Goal: Task Accomplishment & Management: Complete application form

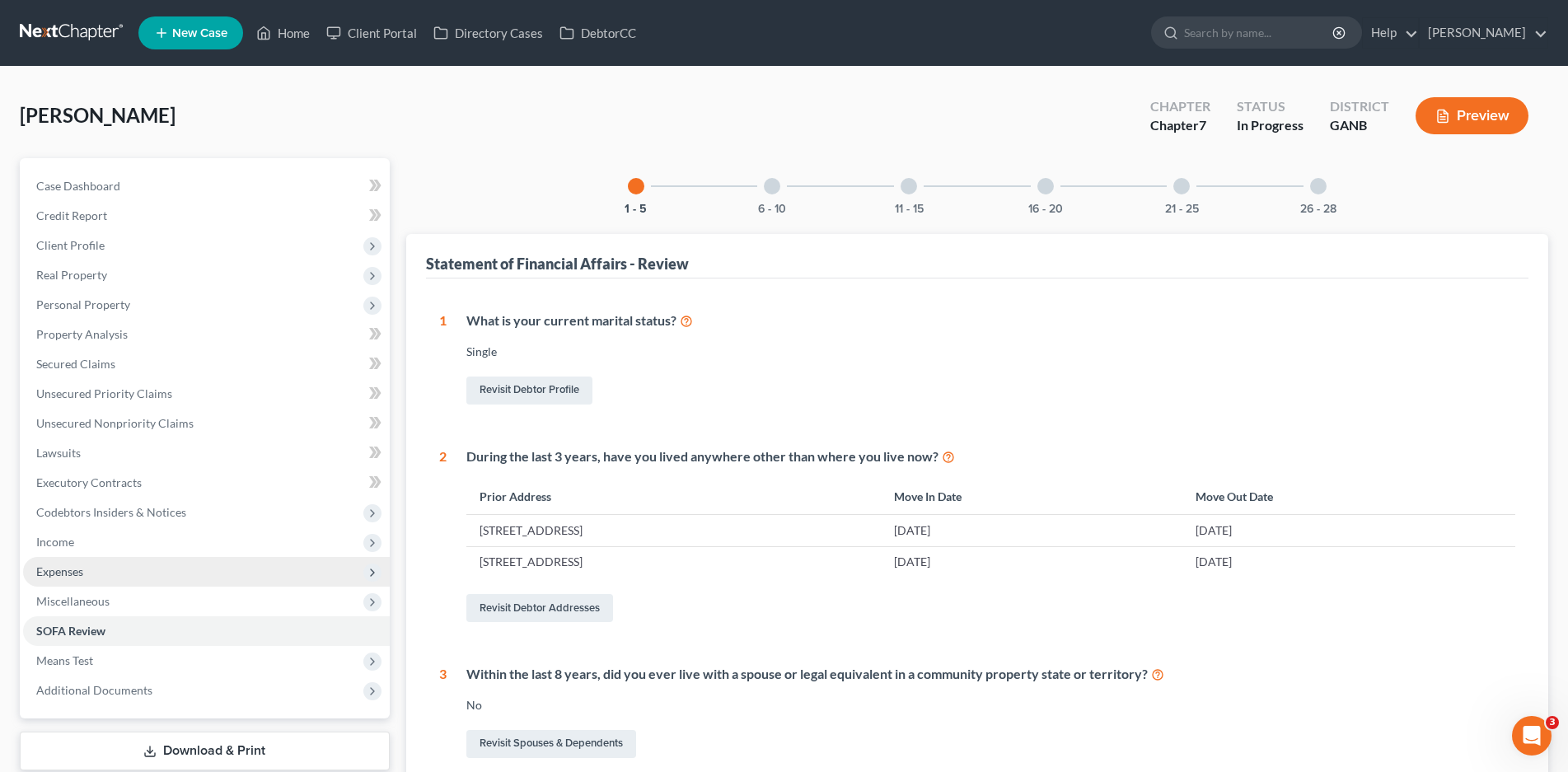
click at [68, 577] on span "Expenses" at bounding box center [60, 572] width 47 height 14
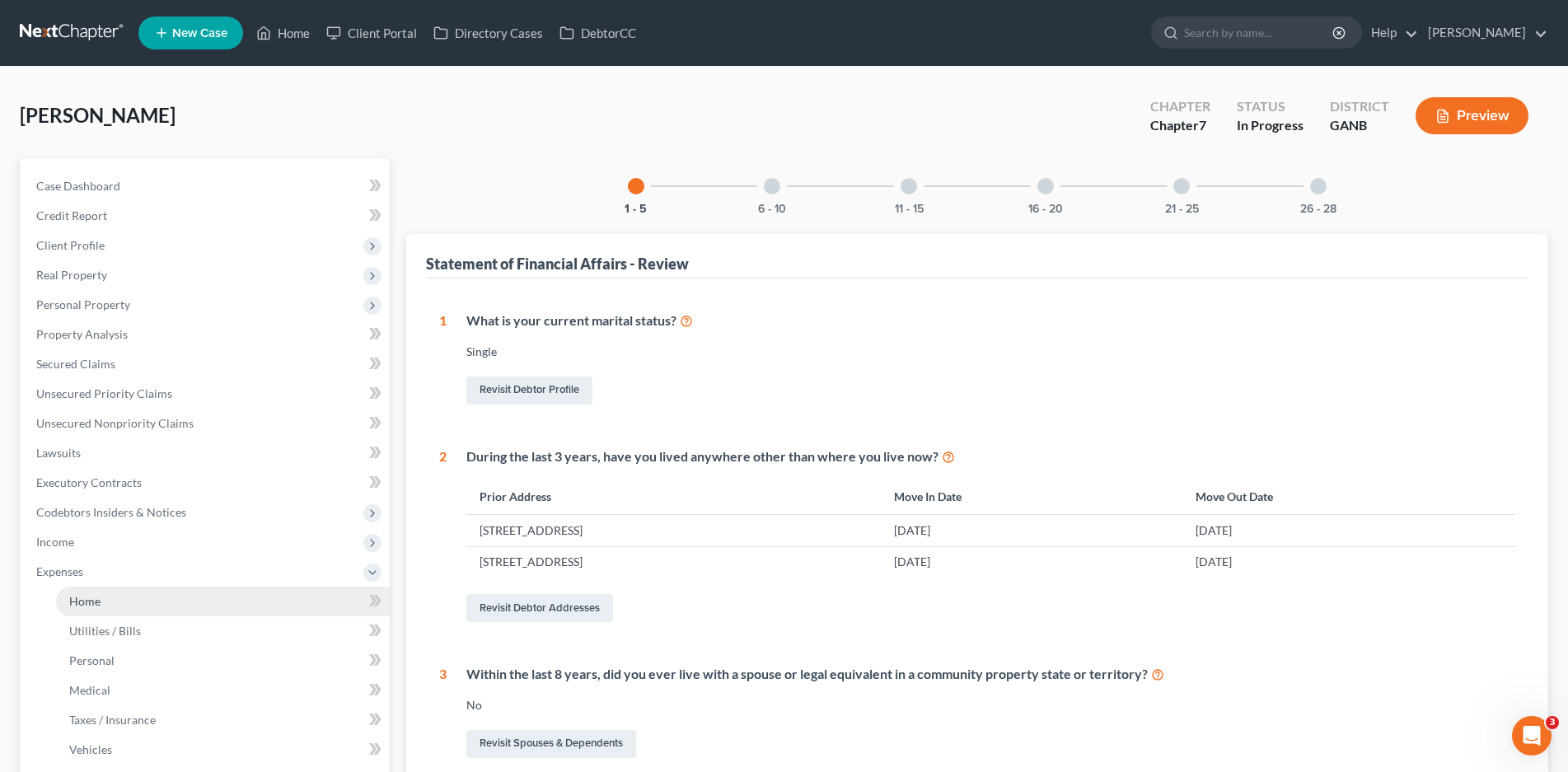
click at [96, 605] on span "Home" at bounding box center [85, 601] width 32 height 14
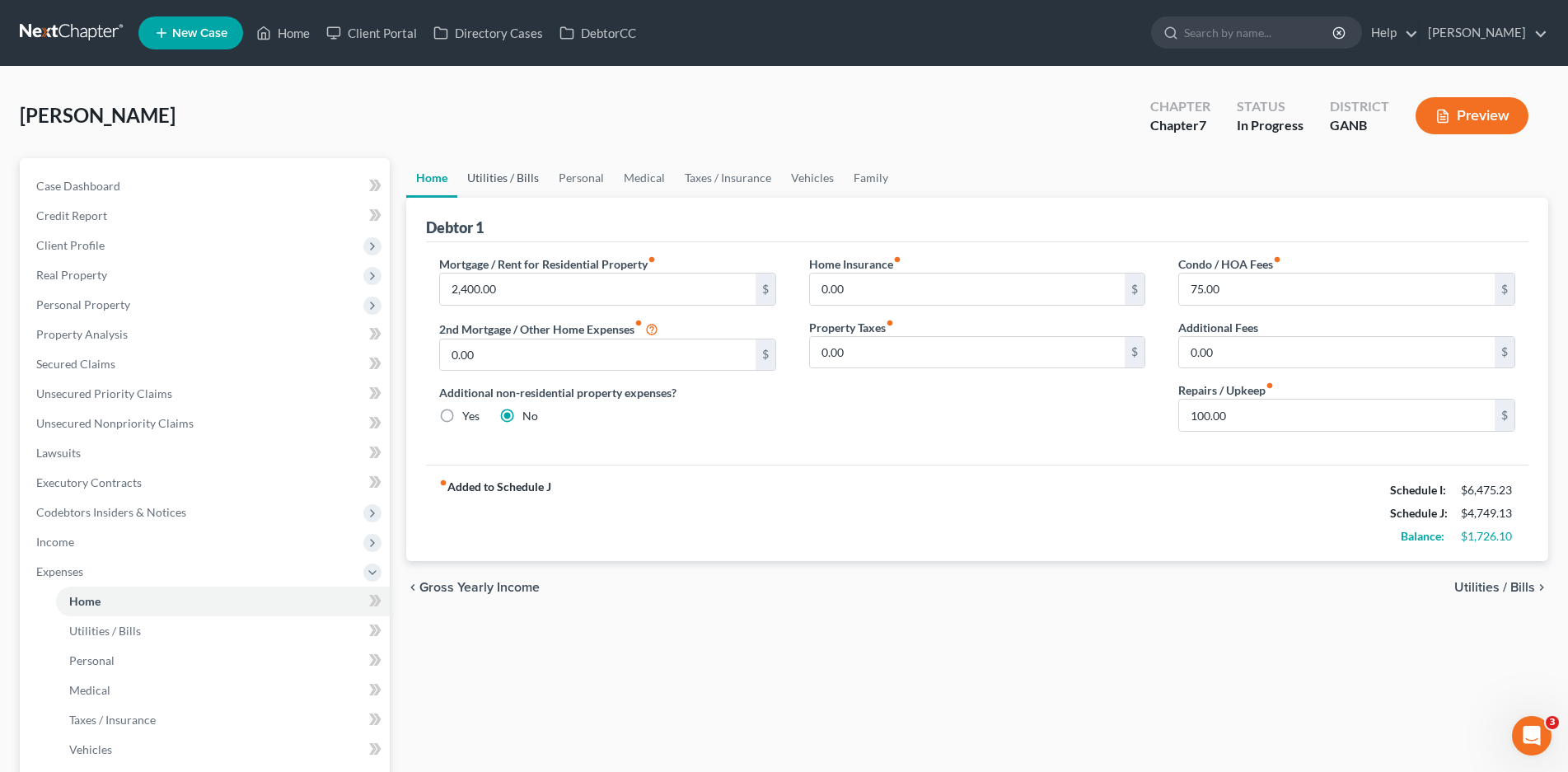
click at [512, 182] on link "Utilities / Bills" at bounding box center [503, 178] width 91 height 40
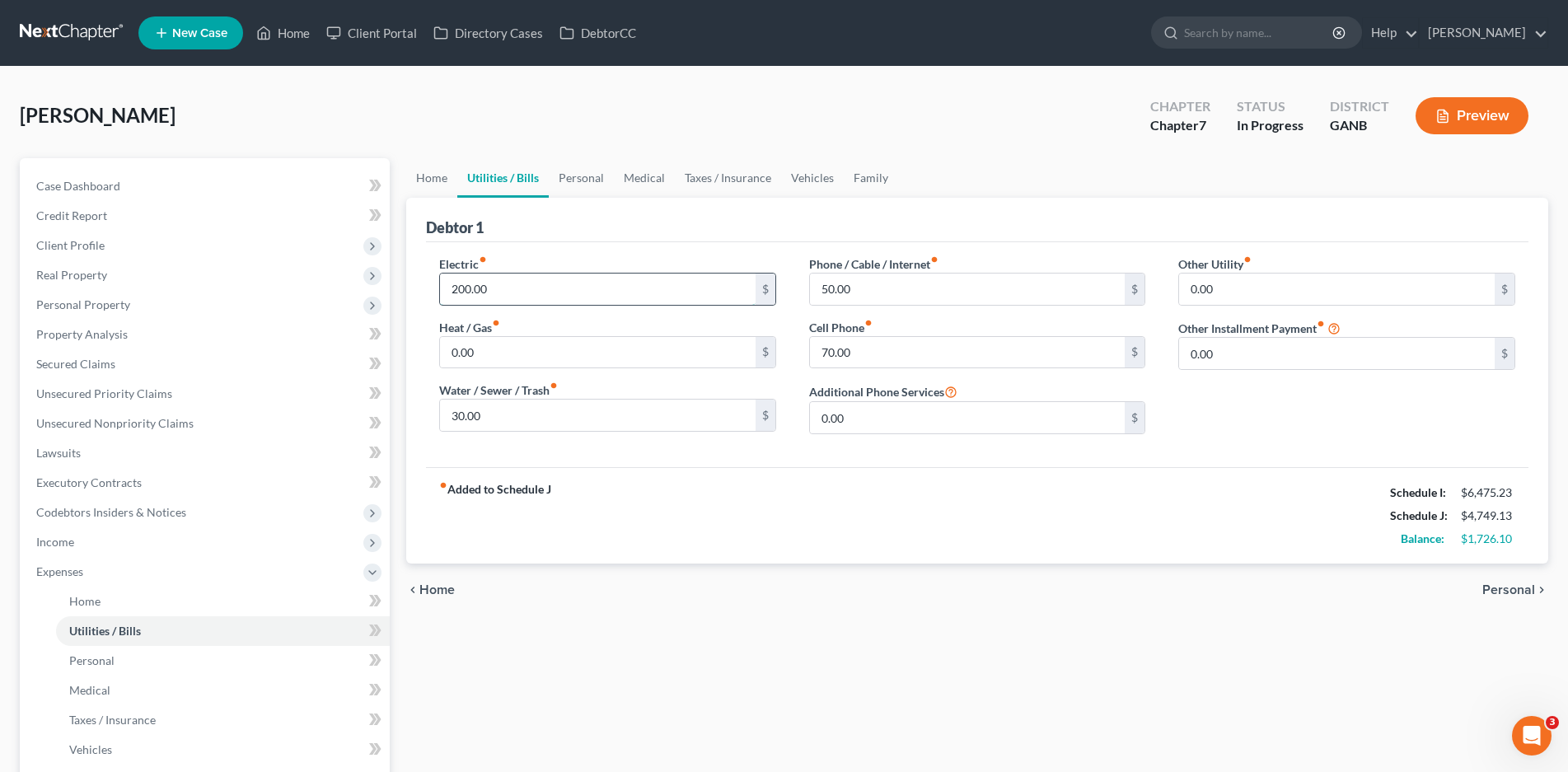
click at [485, 291] on input "200.00" at bounding box center [598, 290] width 315 height 32
type input "250.00"
click at [847, 287] on input "50.00" at bounding box center [968, 290] width 315 height 32
type input "150.00"
drag, startPoint x: 824, startPoint y: 348, endPoint x: 950, endPoint y: 418, distance: 144.1
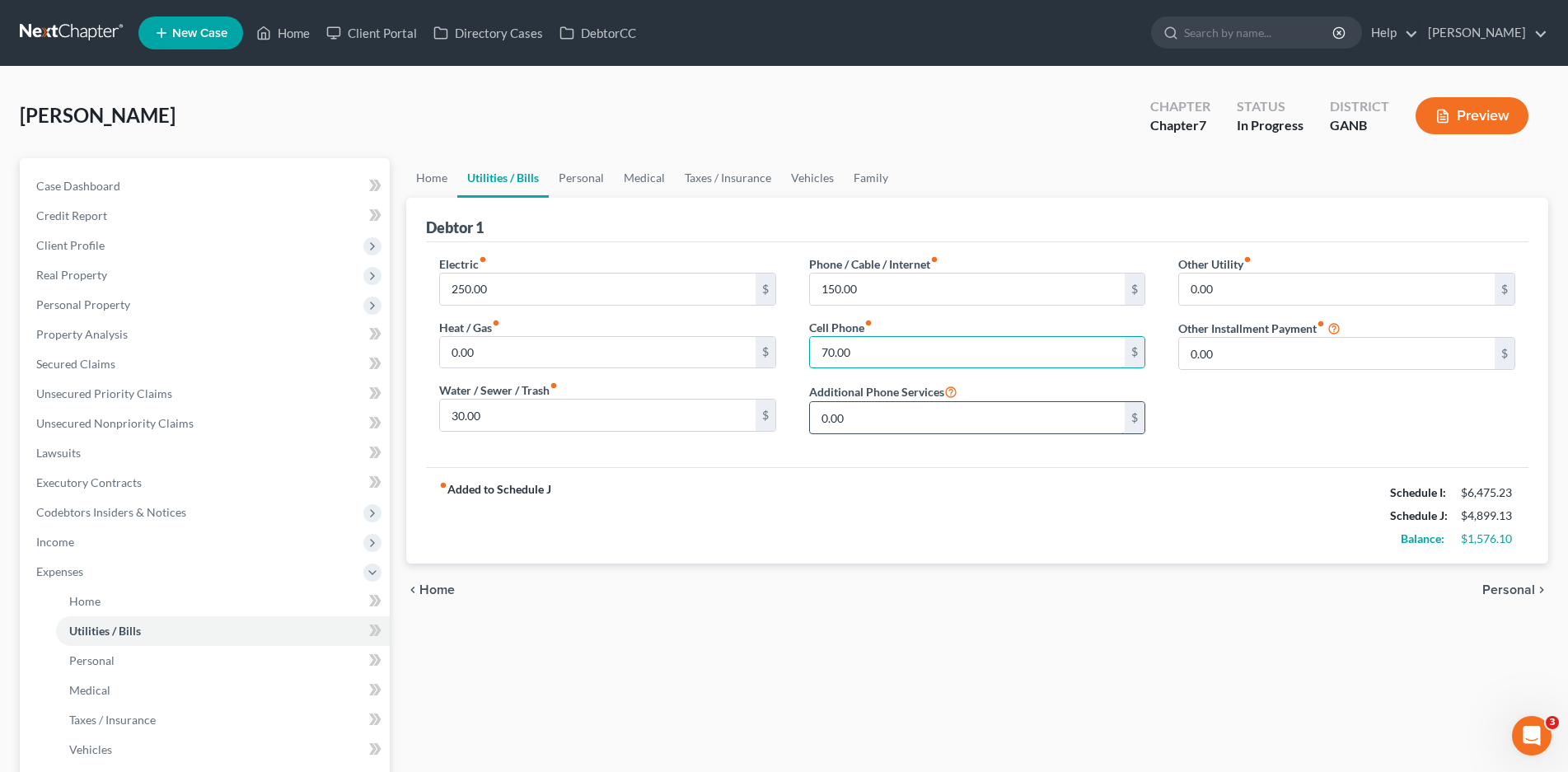
click at [824, 350] on input "70.00" at bounding box center [968, 353] width 315 height 32
type input "2"
type input "125.00"
click at [582, 180] on link "Personal" at bounding box center [581, 178] width 65 height 40
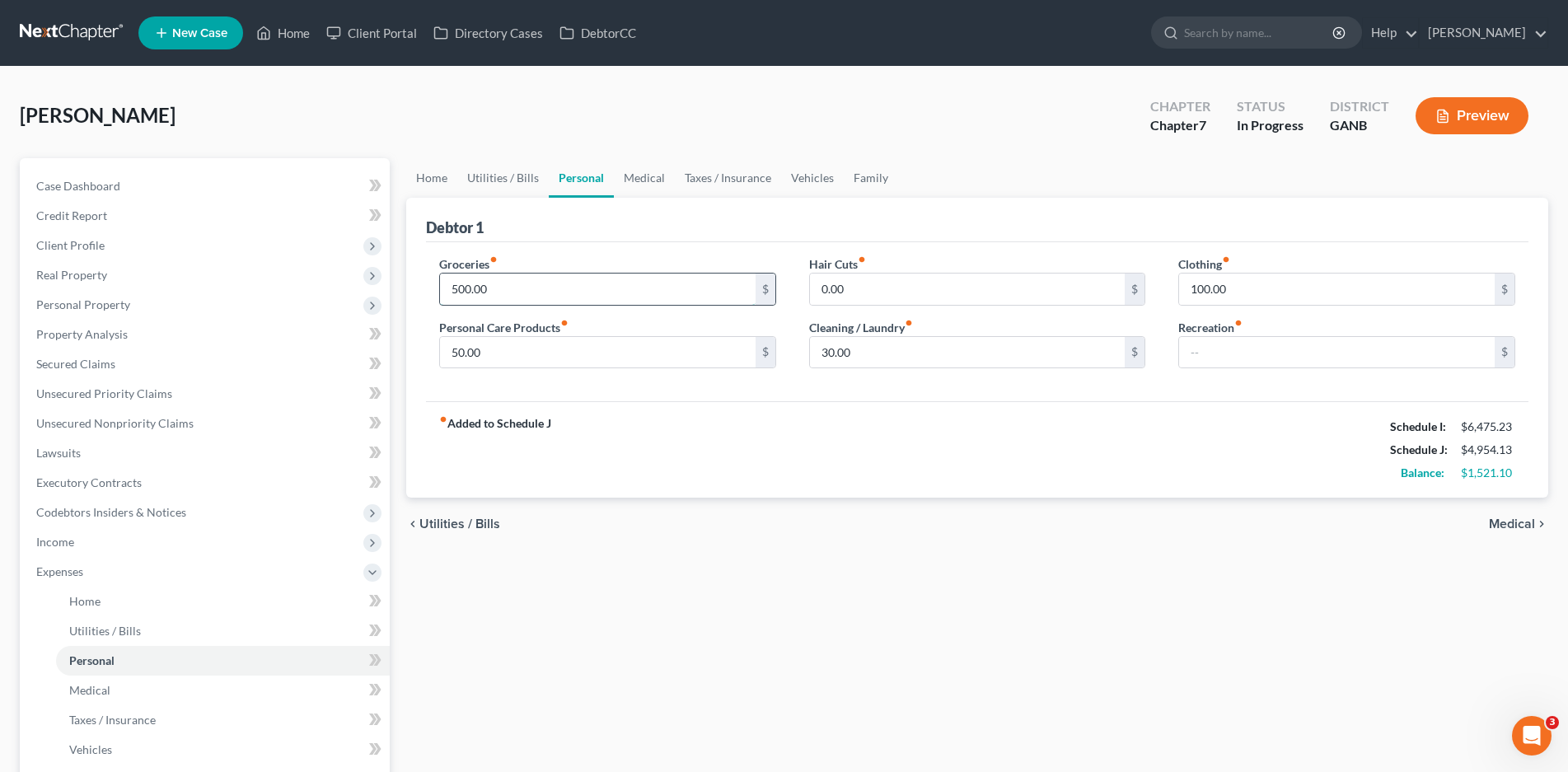
click at [483, 285] on input "500.00" at bounding box center [598, 290] width 315 height 32
type input "700.00"
click at [649, 173] on link "Medical" at bounding box center [644, 178] width 60 height 40
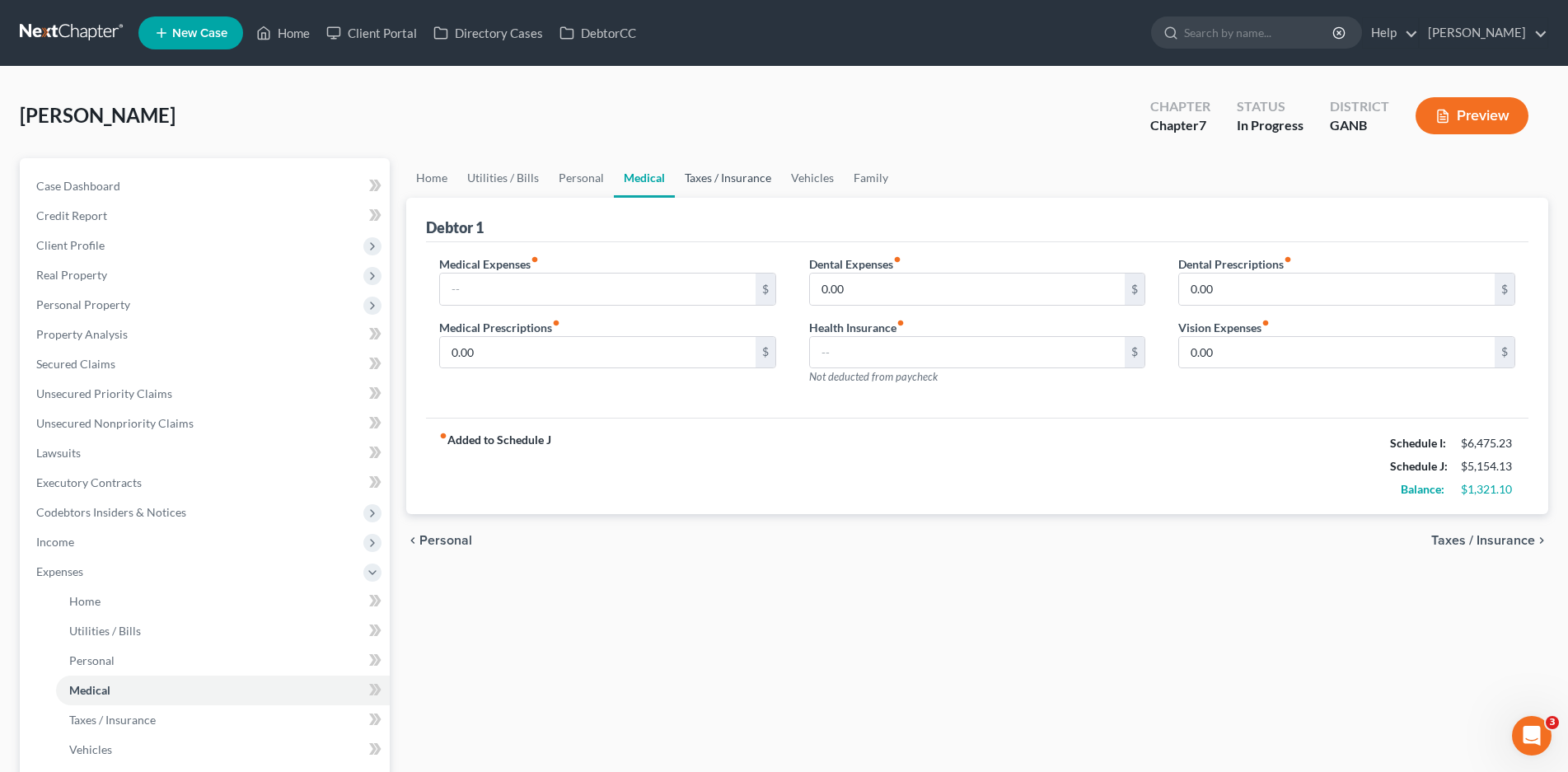
click at [700, 180] on link "Taxes / Insurance" at bounding box center [727, 178] width 106 height 40
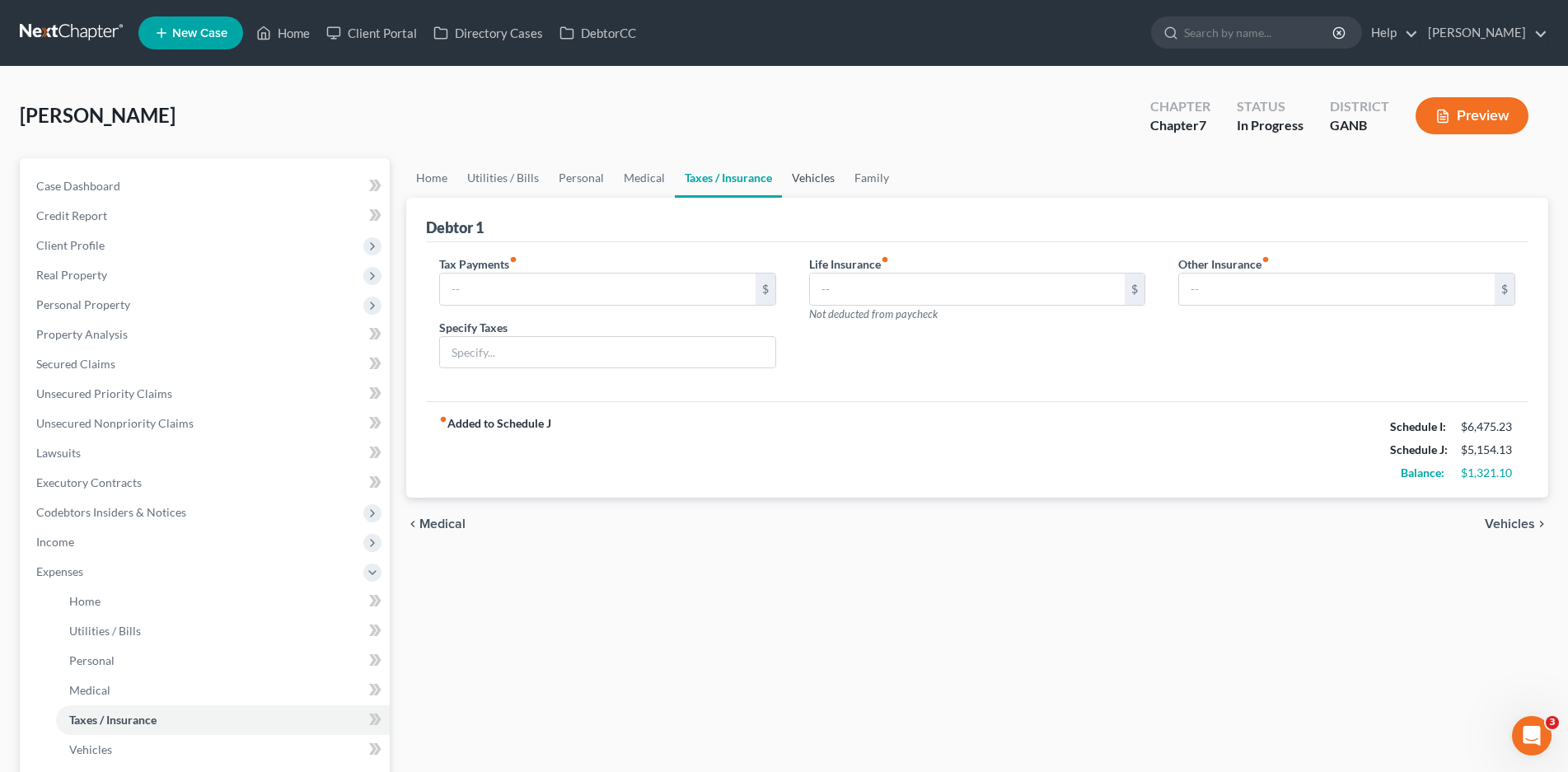
click at [808, 181] on link "Vehicles" at bounding box center [812, 178] width 62 height 40
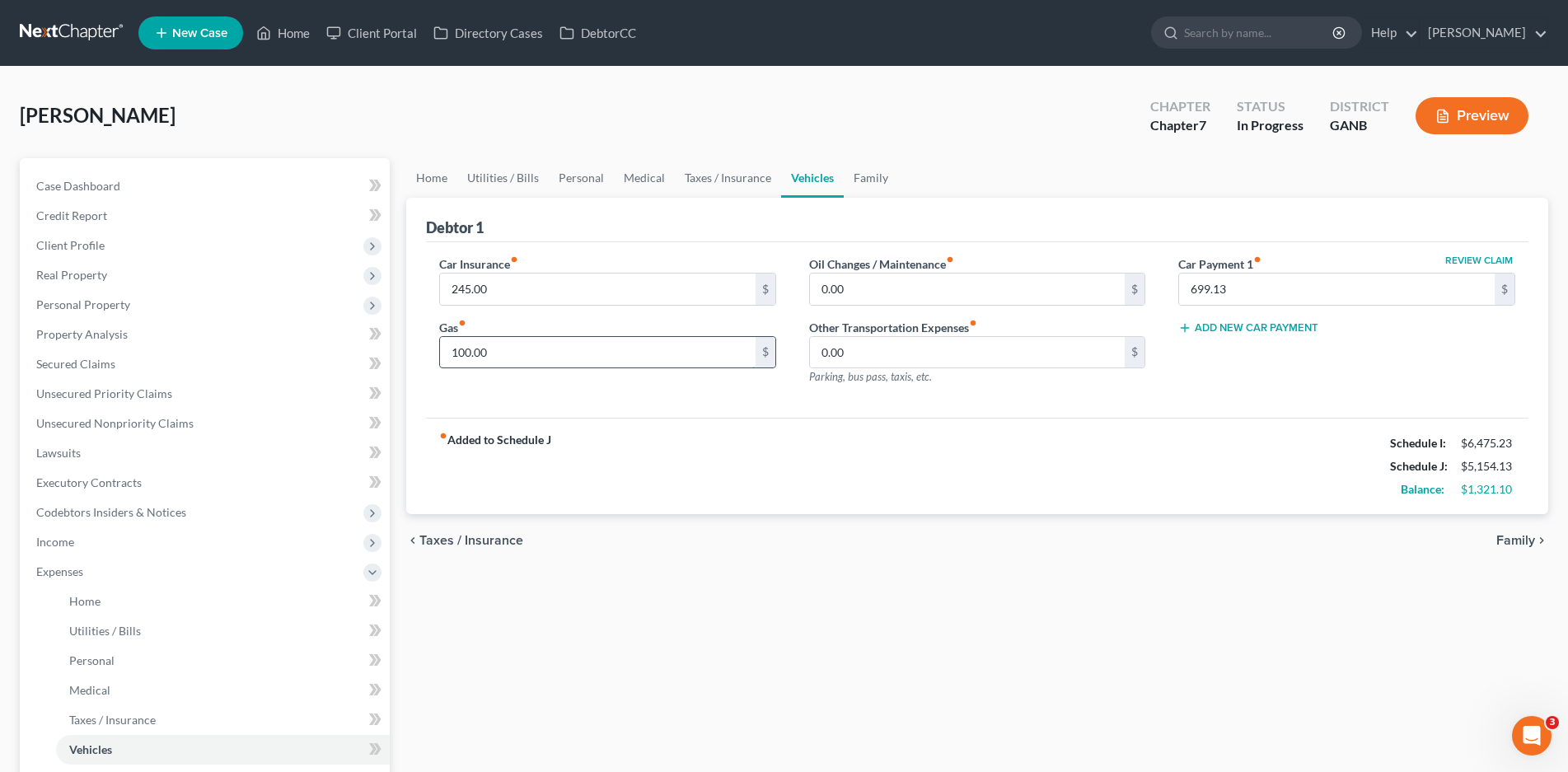
click at [476, 353] on input "100.00" at bounding box center [598, 353] width 315 height 32
type input "200.00"
click at [849, 299] on input "0.00" at bounding box center [968, 290] width 315 height 32
type input "50.00"
click at [864, 175] on link "Family" at bounding box center [871, 178] width 55 height 40
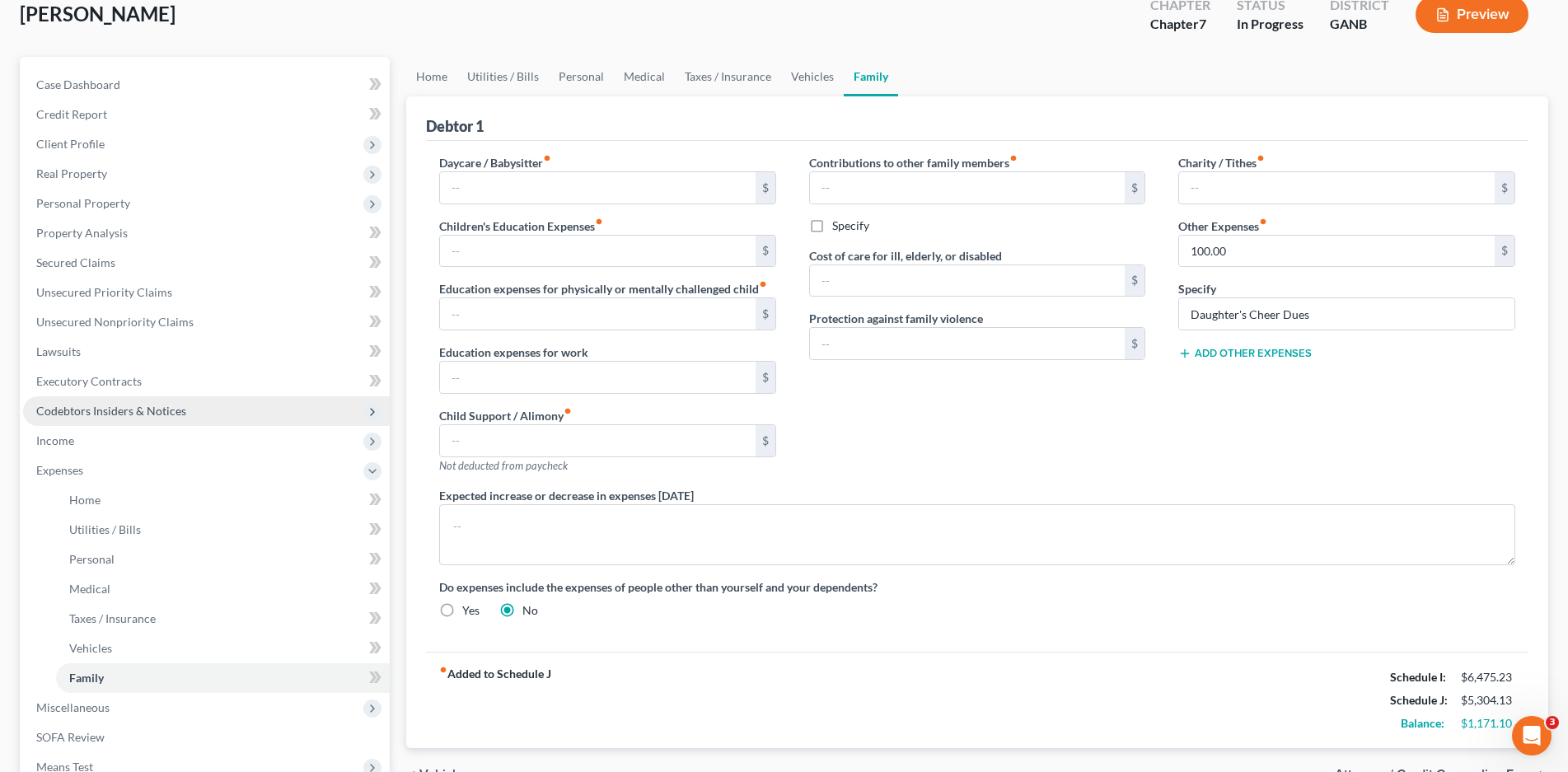
scroll to position [312, 0]
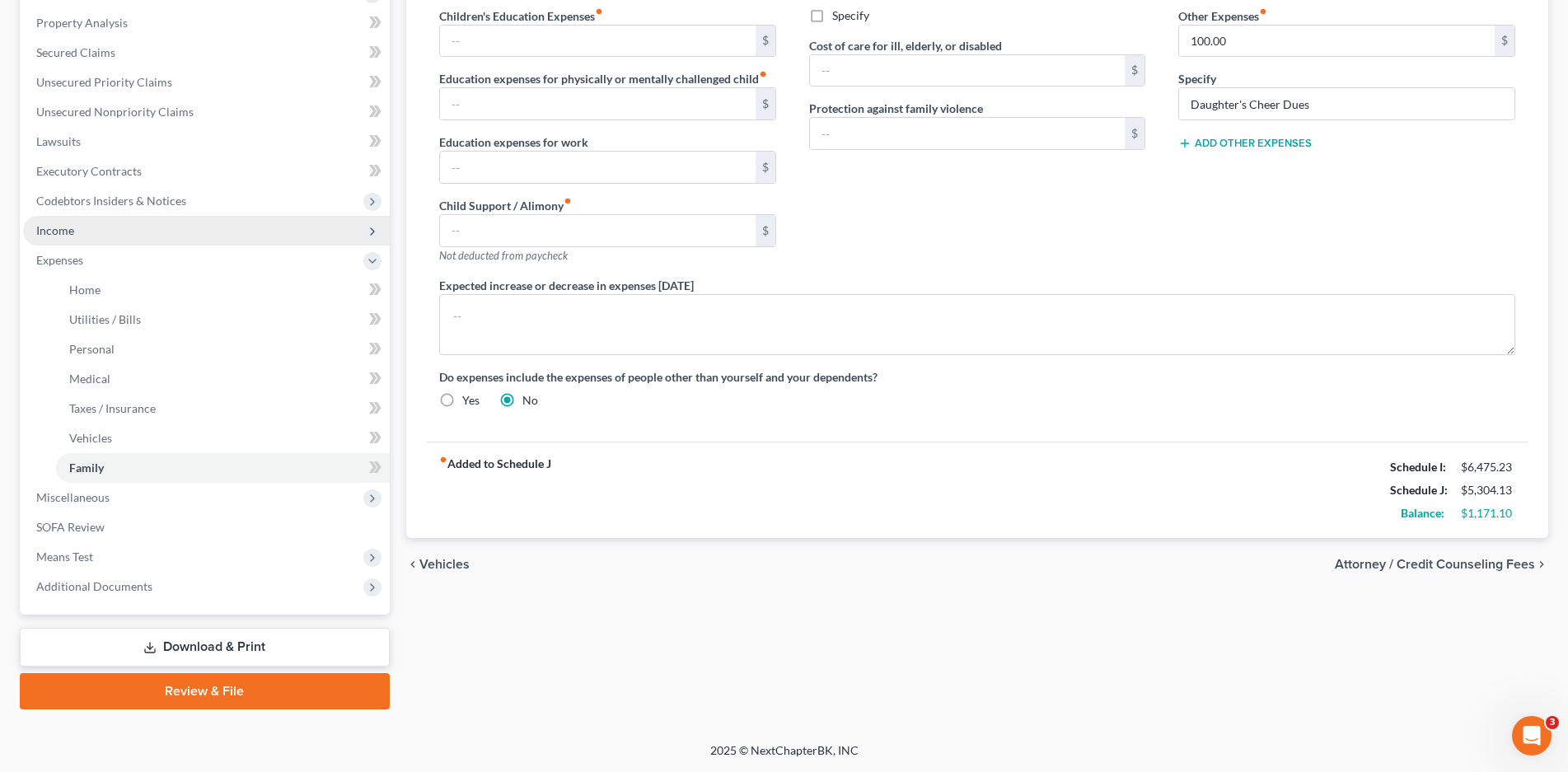
click at [47, 230] on span "Income" at bounding box center [56, 230] width 38 height 14
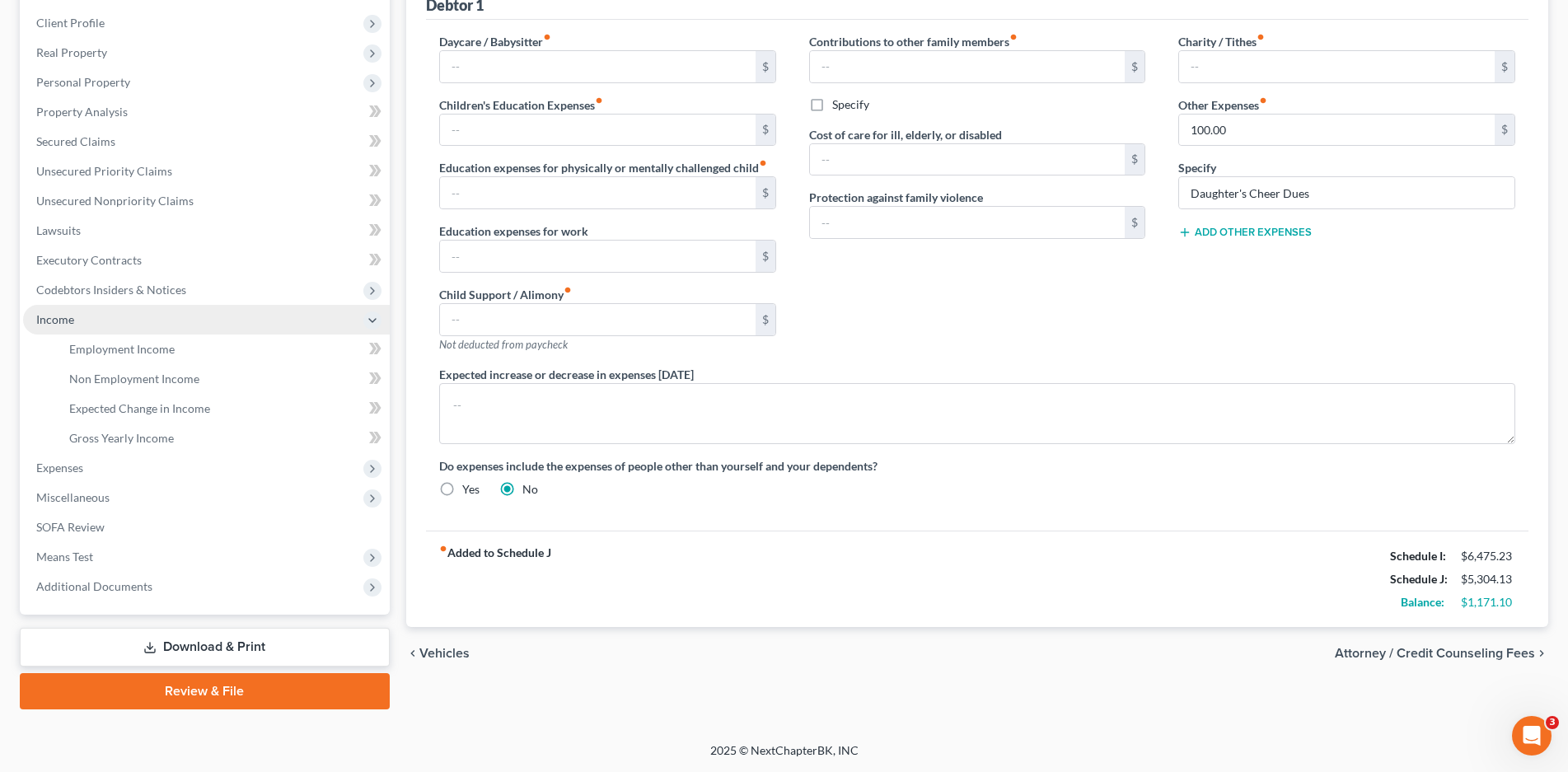
scroll to position [222, 0]
click at [141, 349] on span "Employment Income" at bounding box center [122, 349] width 105 height 14
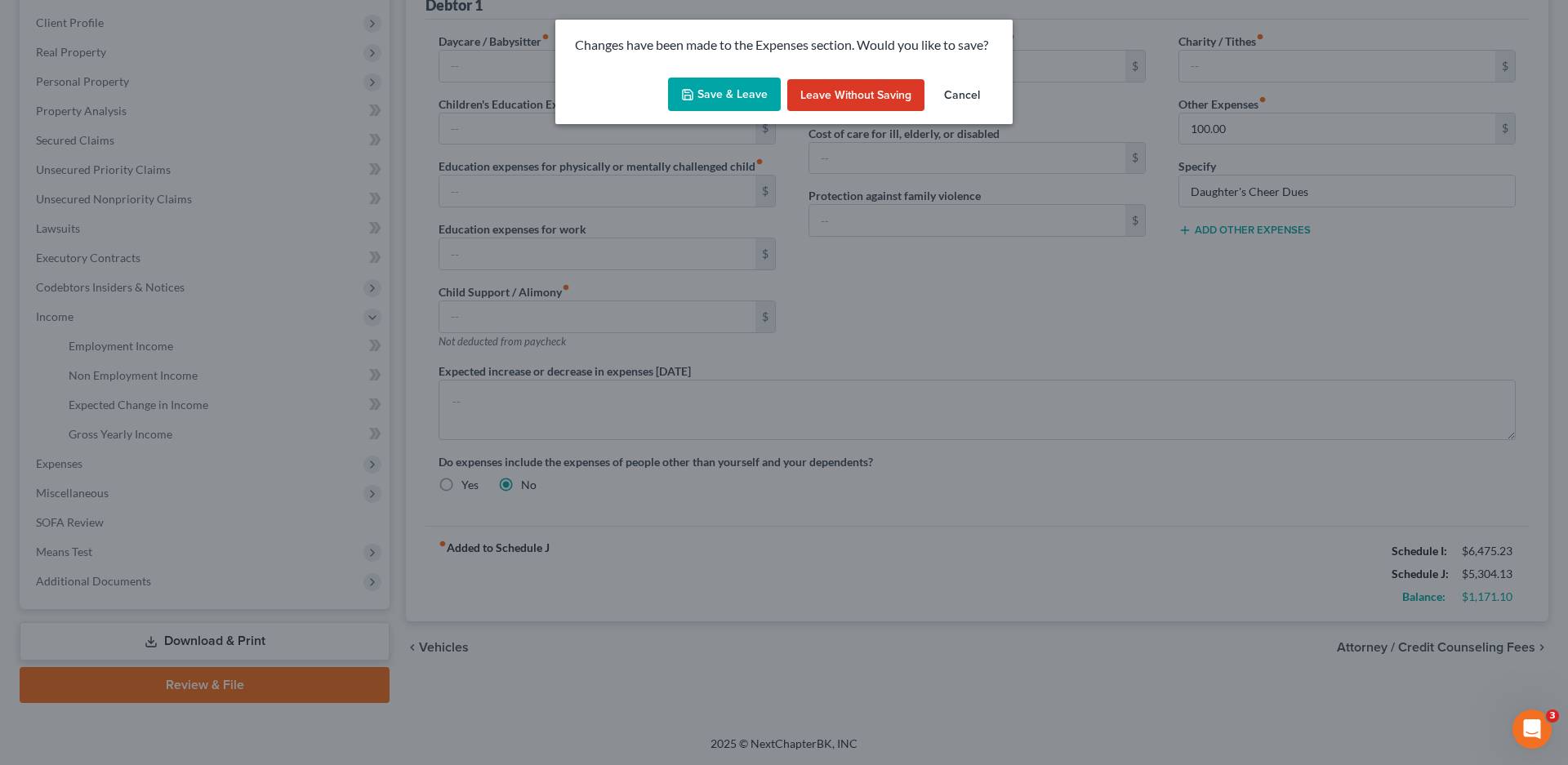
drag, startPoint x: 740, startPoint y: 103, endPoint x: 731, endPoint y: 105, distance: 9.2
click at [740, 103] on button "Save & Leave" at bounding box center [724, 94] width 113 height 34
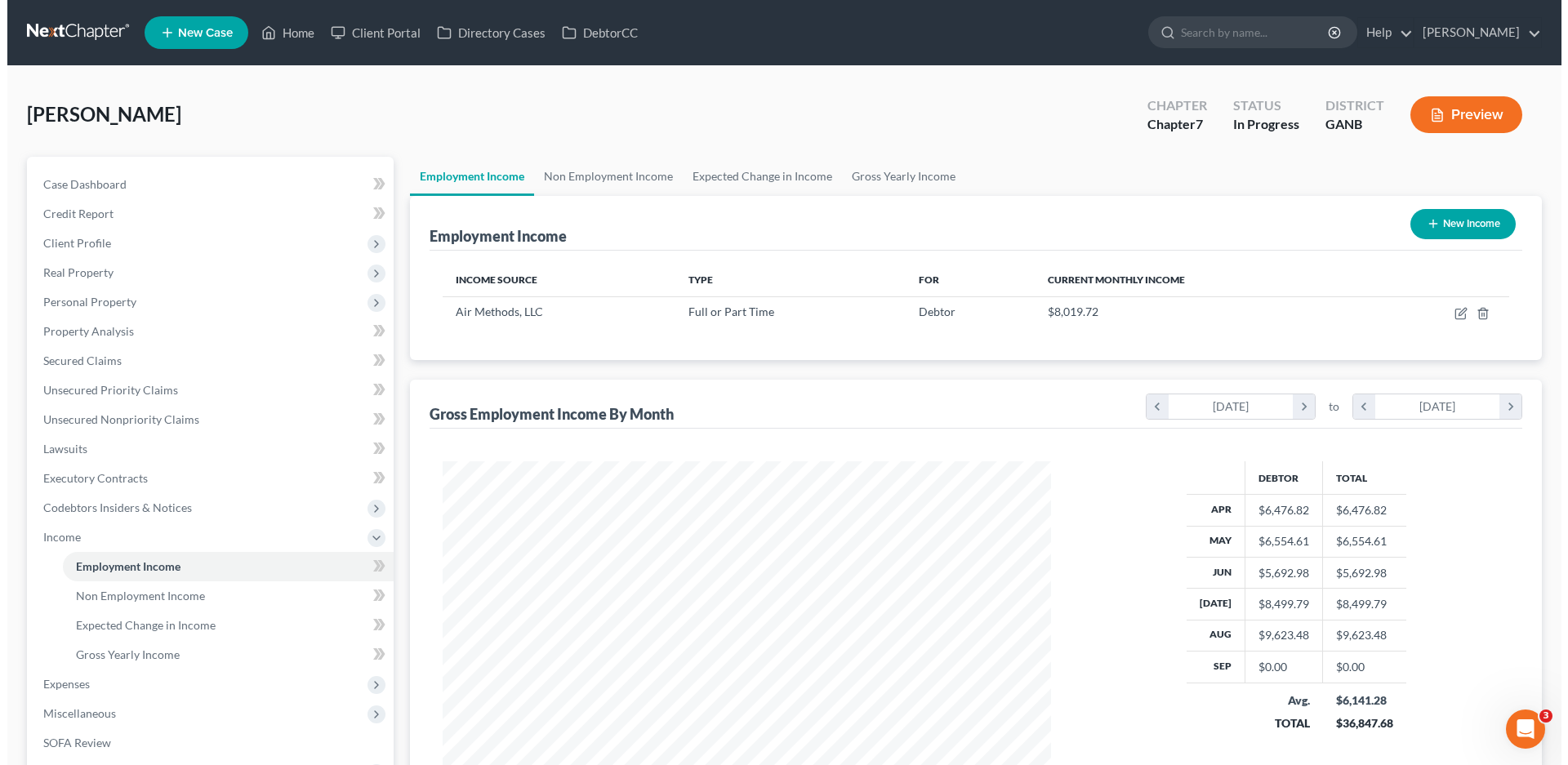
scroll to position [304, 642]
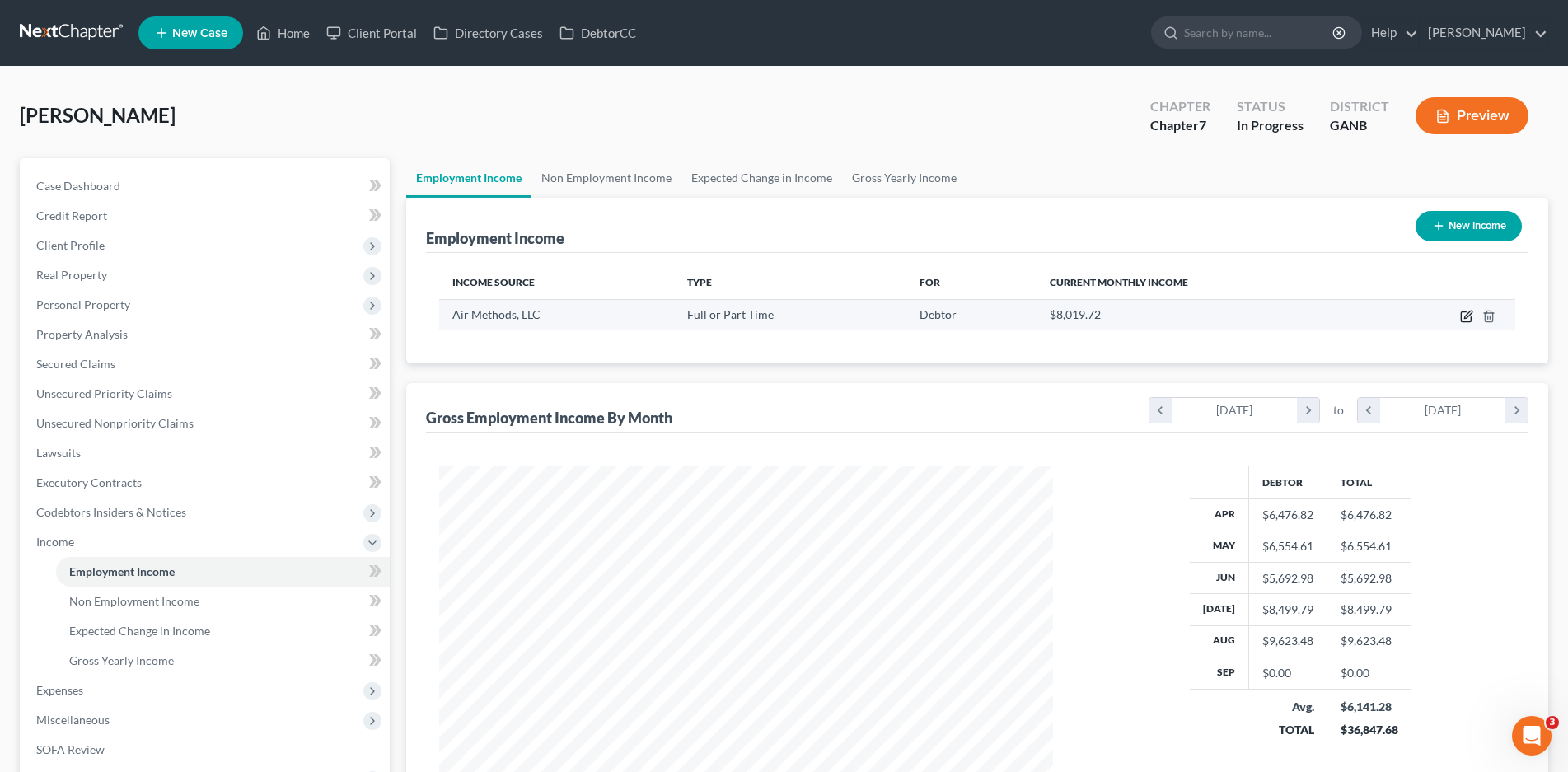
click at [1467, 321] on icon "button" at bounding box center [1466, 316] width 13 height 13
select select "0"
select select "5"
select select "2"
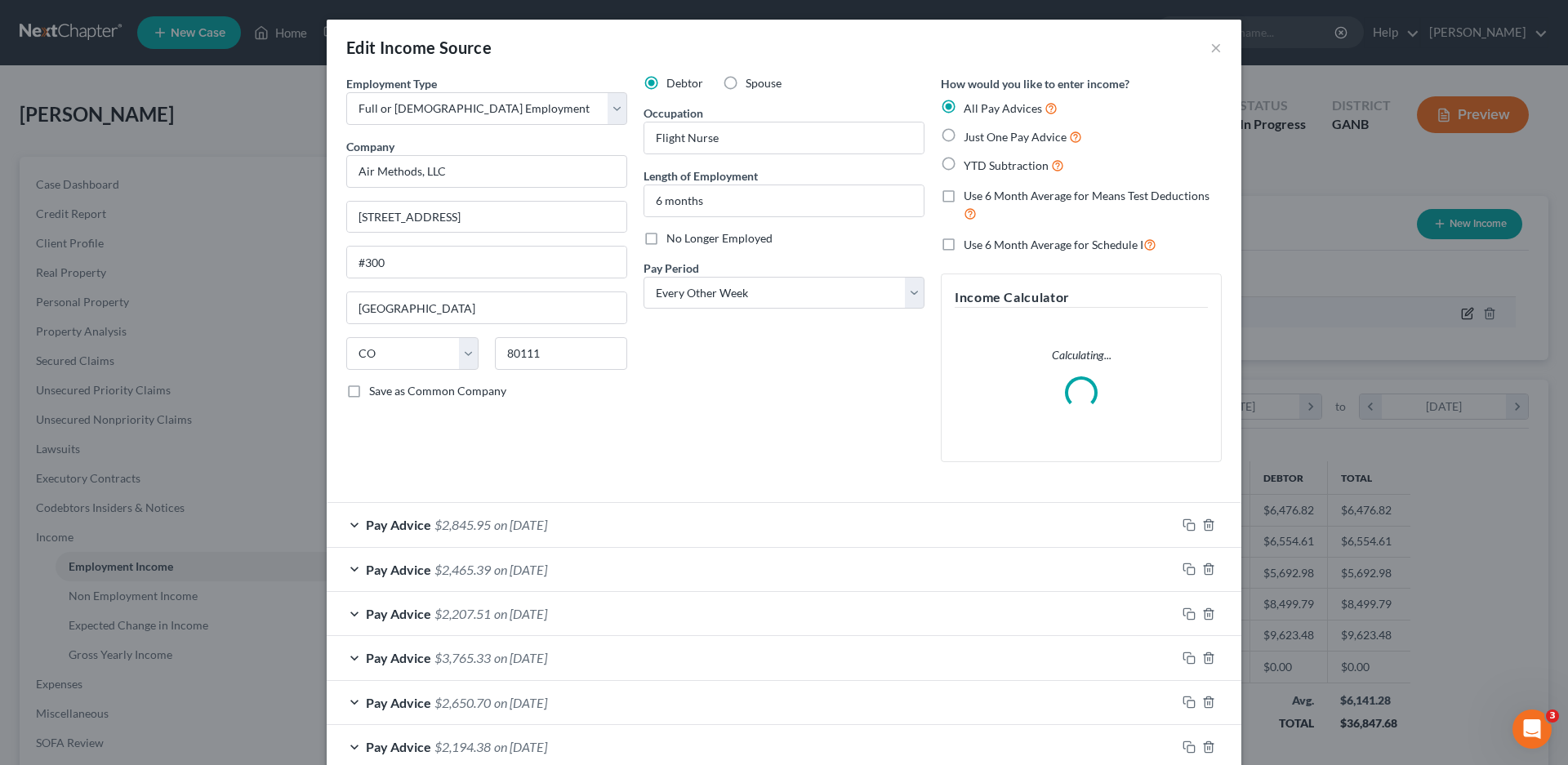
scroll to position [307, 648]
click at [963, 197] on label "Use 6 Month Average for Means Test Deductions" at bounding box center [1092, 206] width 258 height 35
click at [970, 197] on input "Use 6 Month Average for Means Test Deductions" at bounding box center [975, 193] width 11 height 11
checkbox input "true"
drag, startPoint x: 940, startPoint y: 245, endPoint x: 817, endPoint y: 387, distance: 187.9
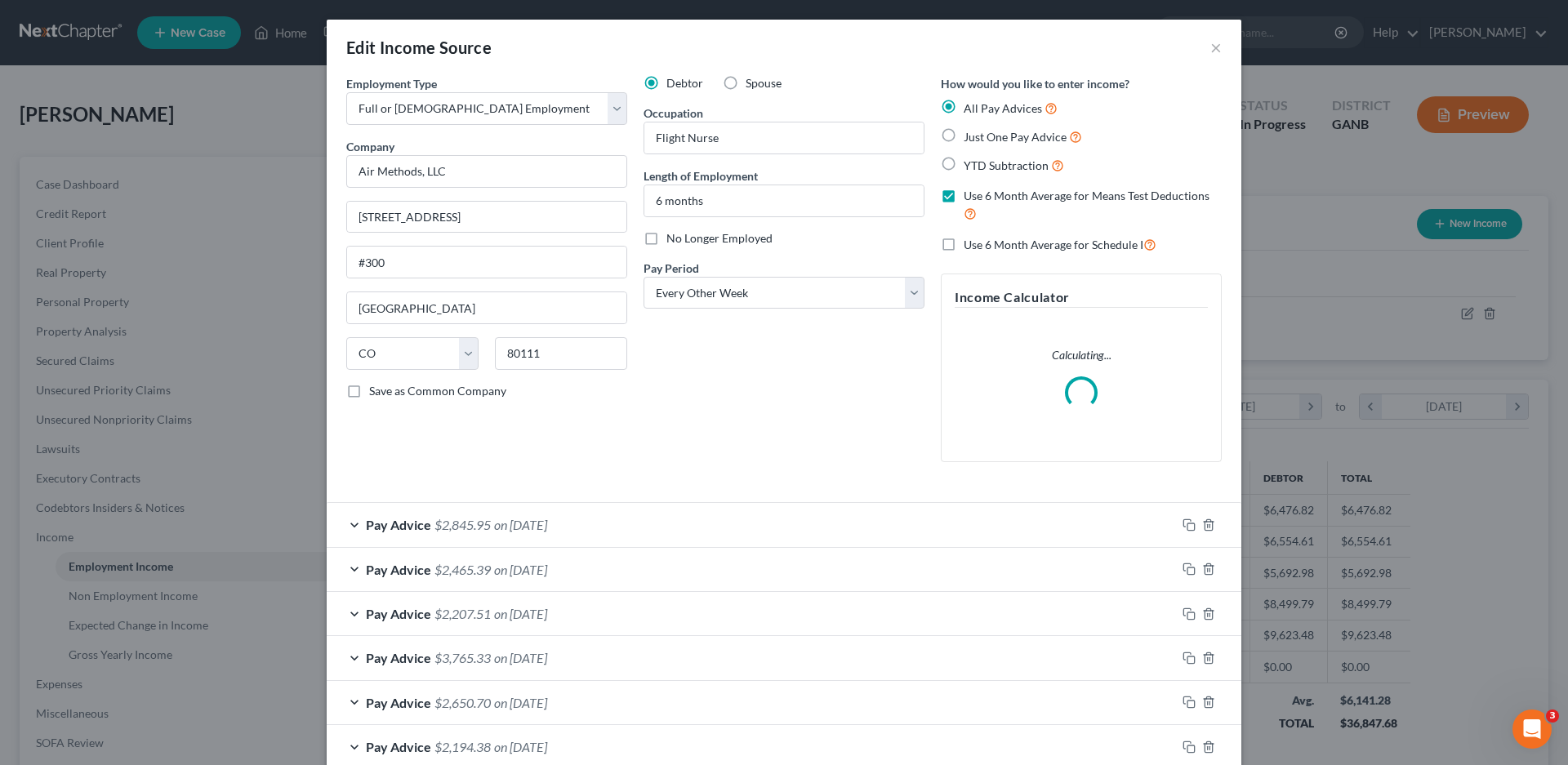
click at [963, 244] on label "Use 6 Month Average for Schedule I" at bounding box center [1060, 244] width 193 height 19
click at [970, 244] on input "Use 6 Month Average for Schedule I" at bounding box center [975, 240] width 11 height 11
checkbox input "true"
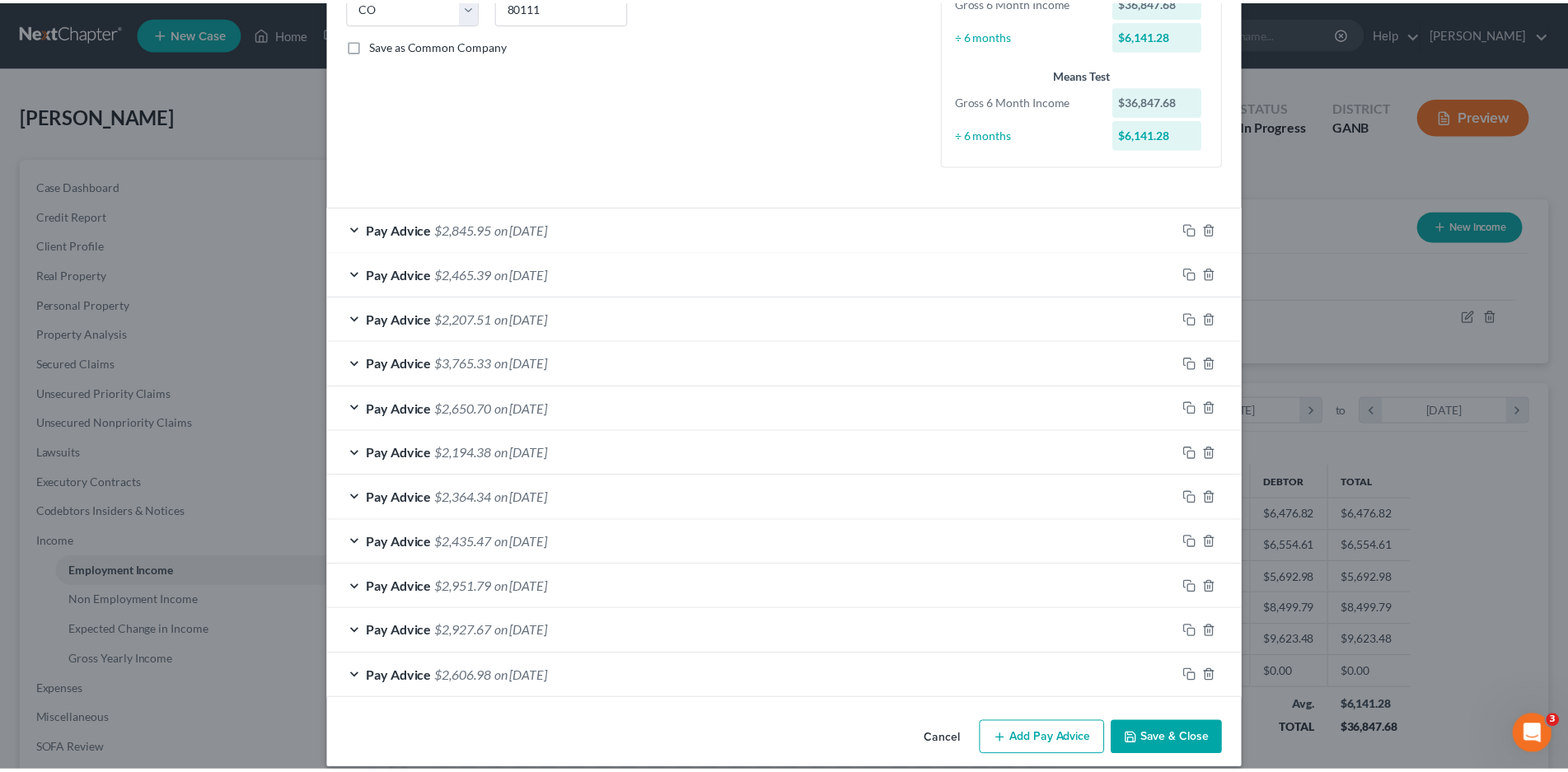
scroll to position [367, 0]
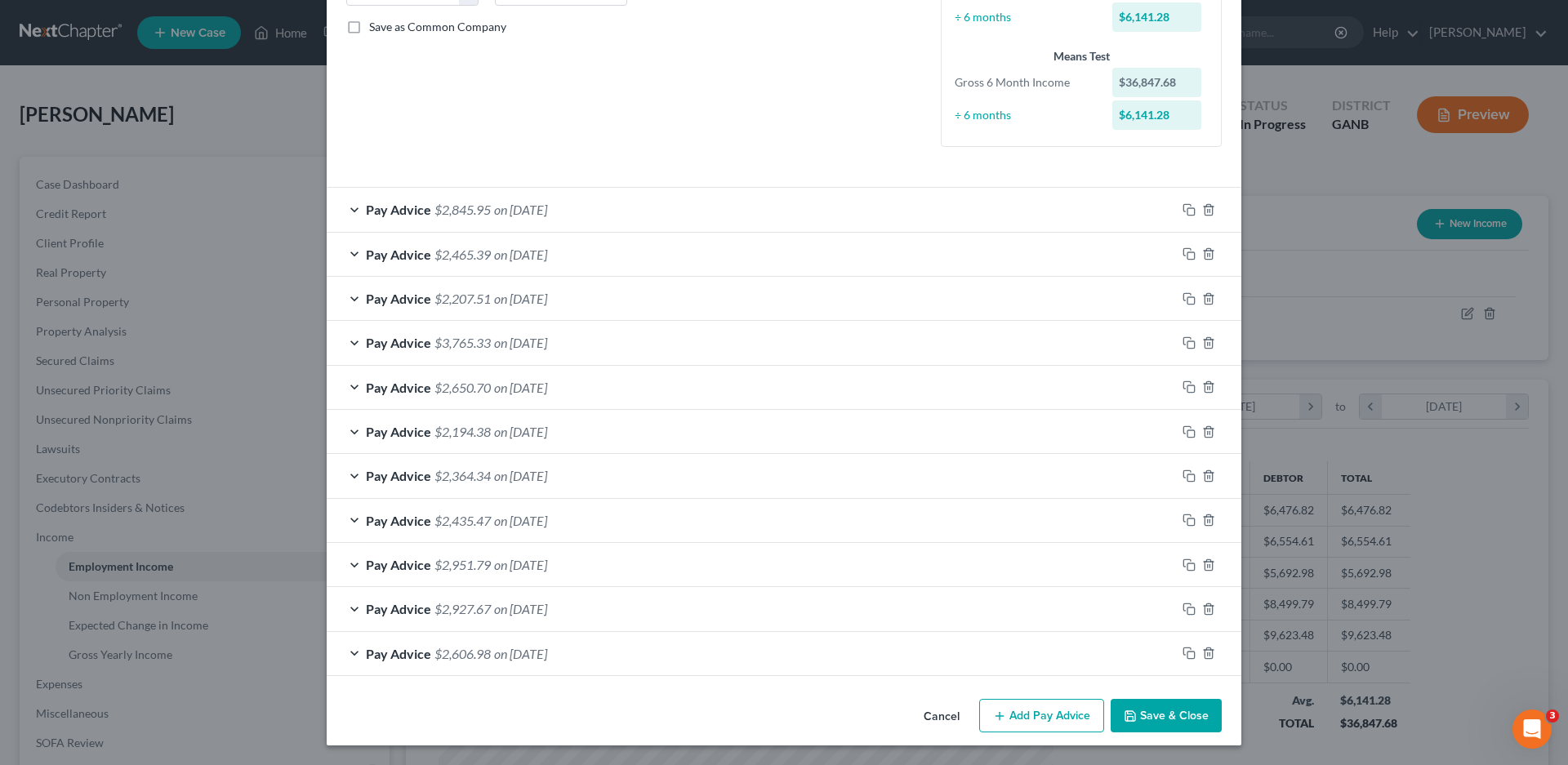
click at [1150, 715] on button "Save & Close" at bounding box center [1166, 716] width 111 height 34
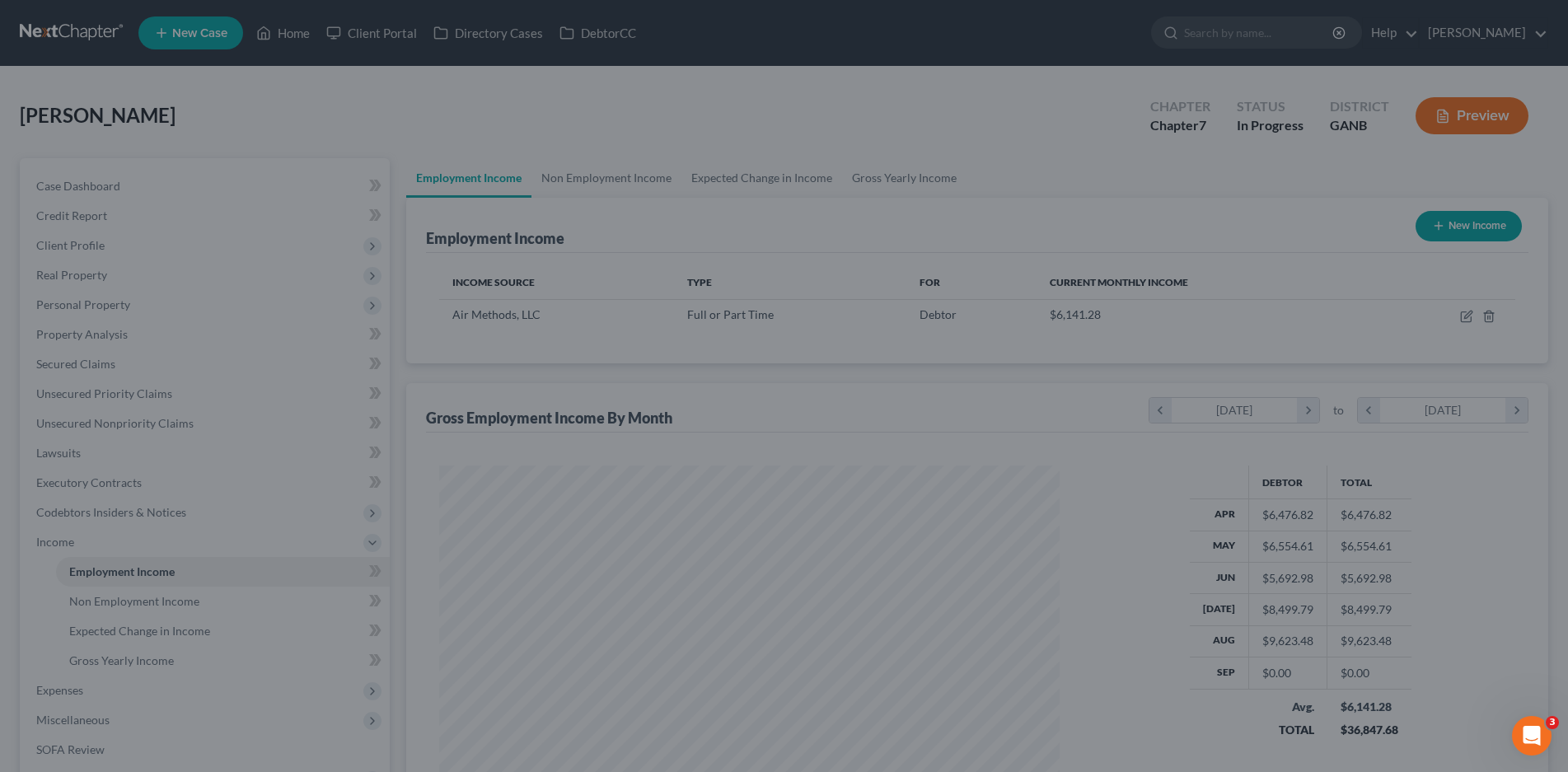
scroll to position [823934, 823170]
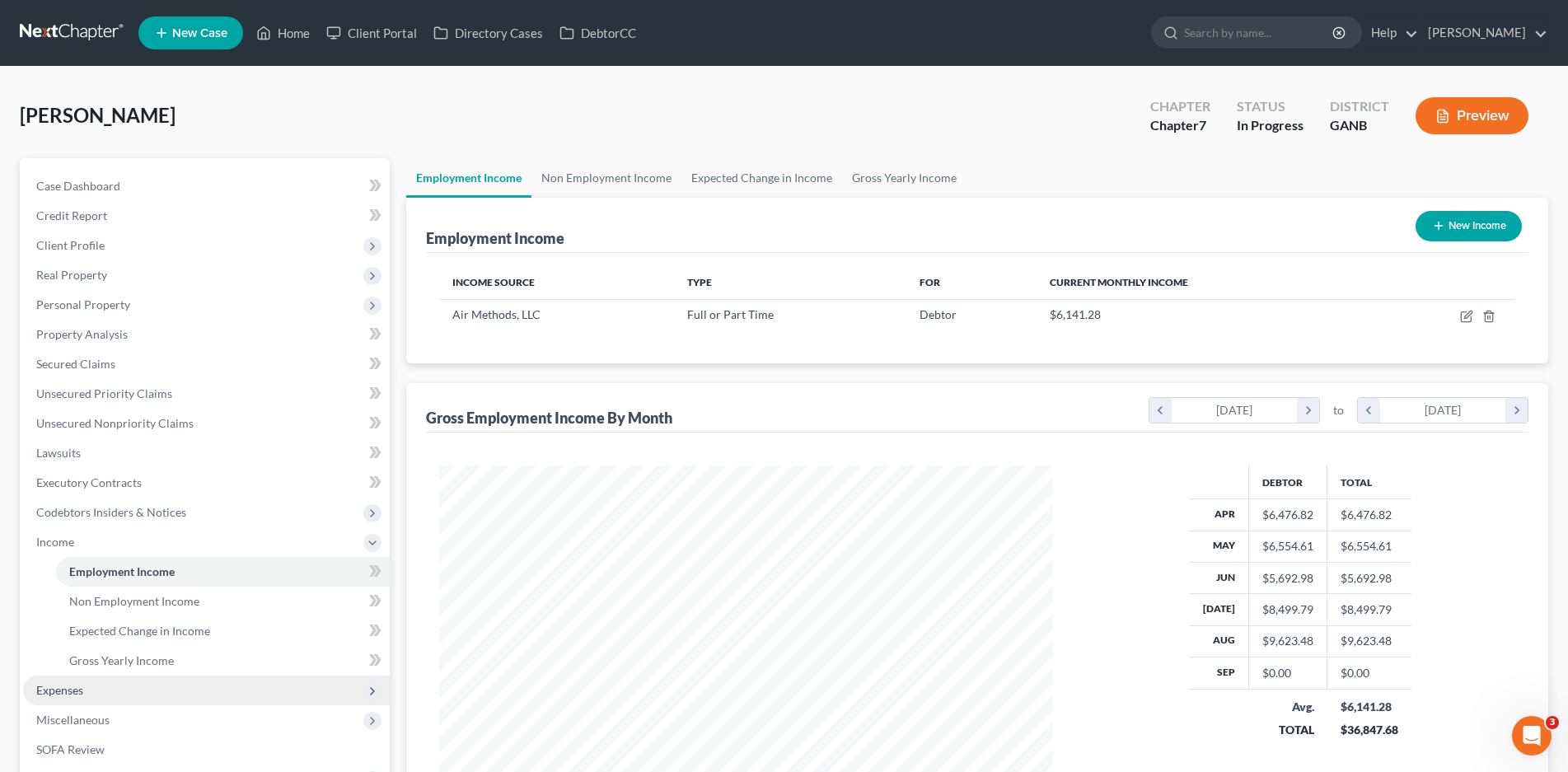
click at [80, 684] on span "Expenses" at bounding box center [60, 691] width 47 height 14
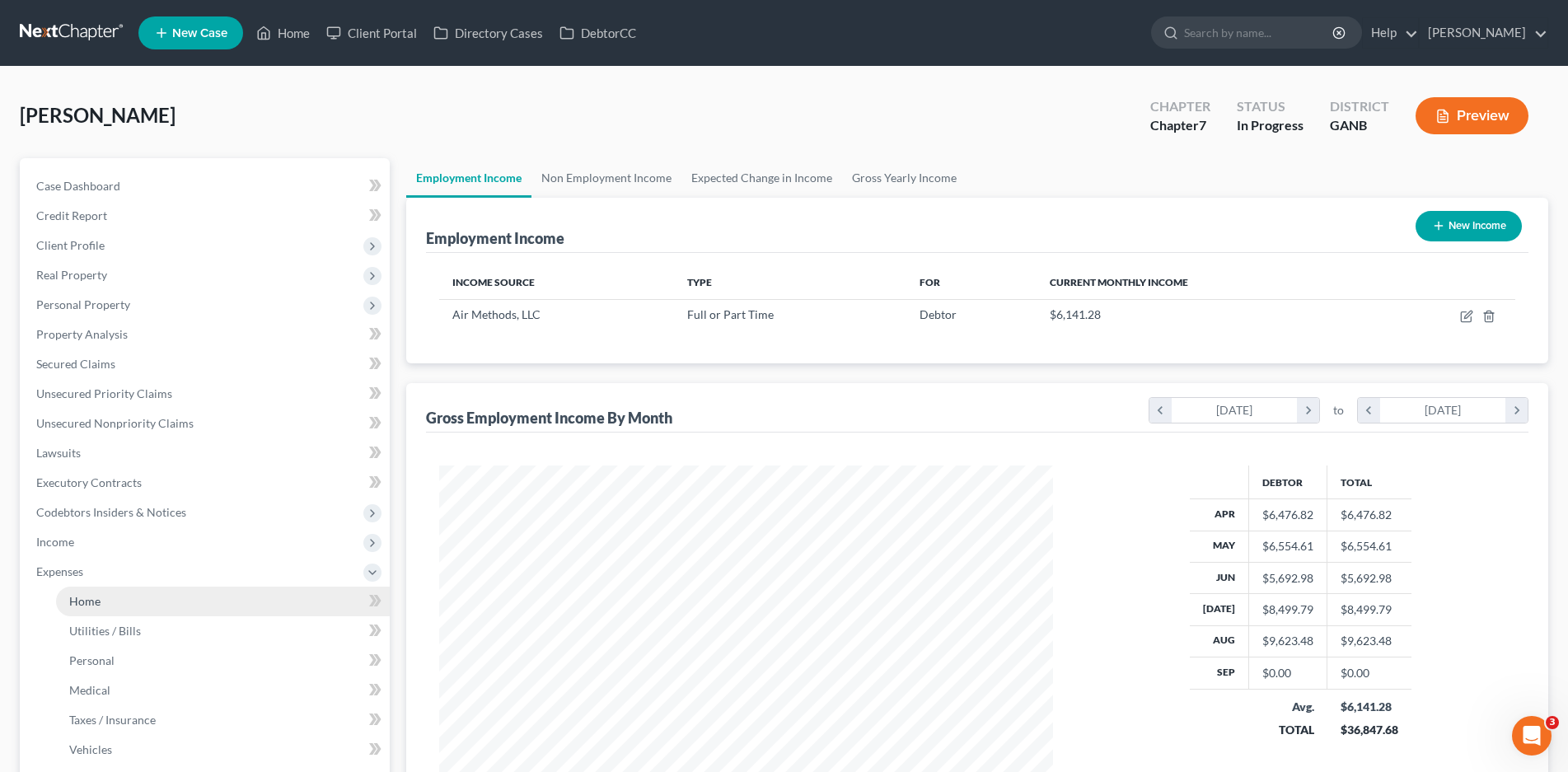
click at [89, 601] on span "Home" at bounding box center [85, 601] width 32 height 14
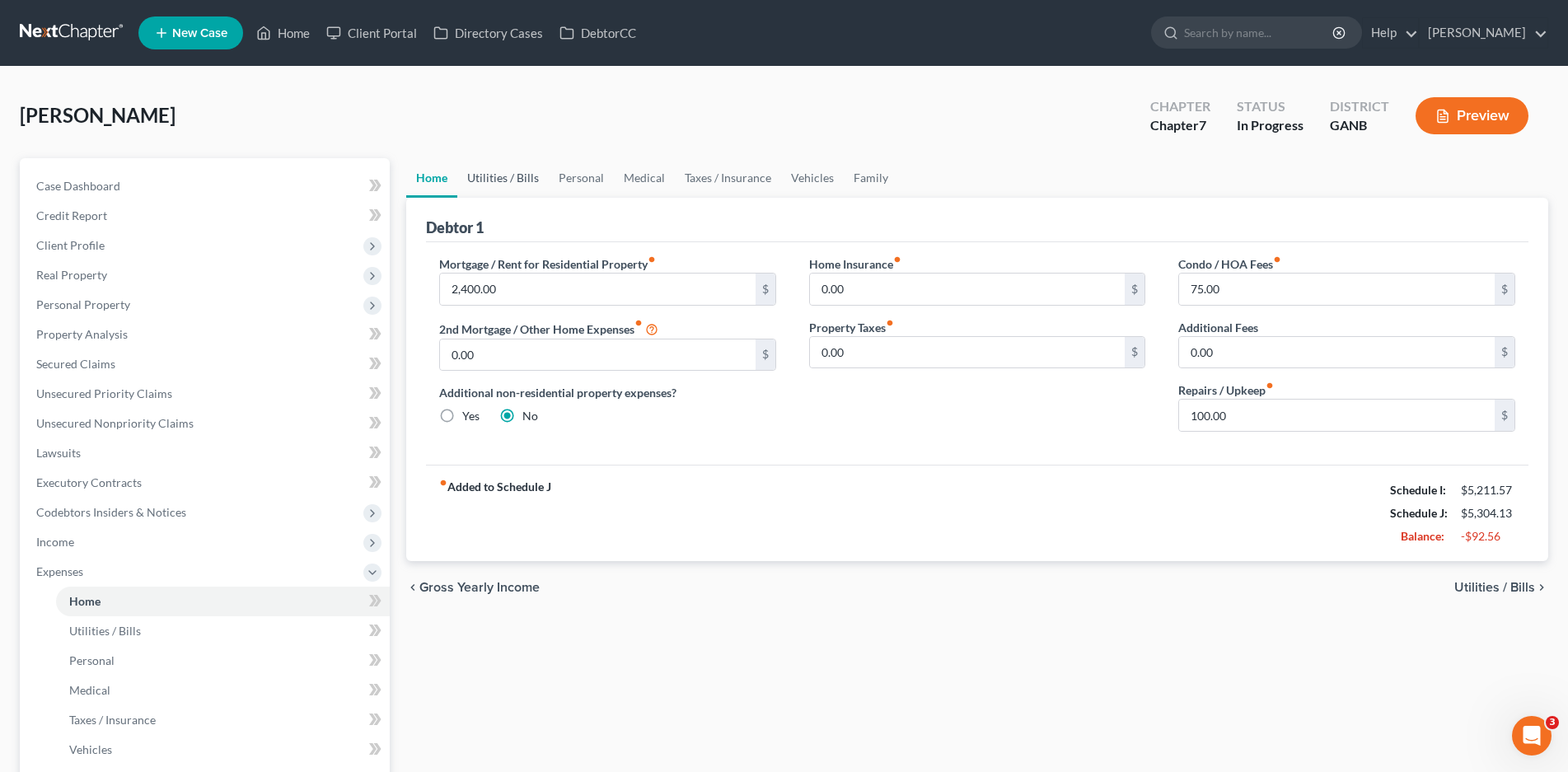
click at [508, 178] on link "Utilities / Bills" at bounding box center [503, 178] width 91 height 40
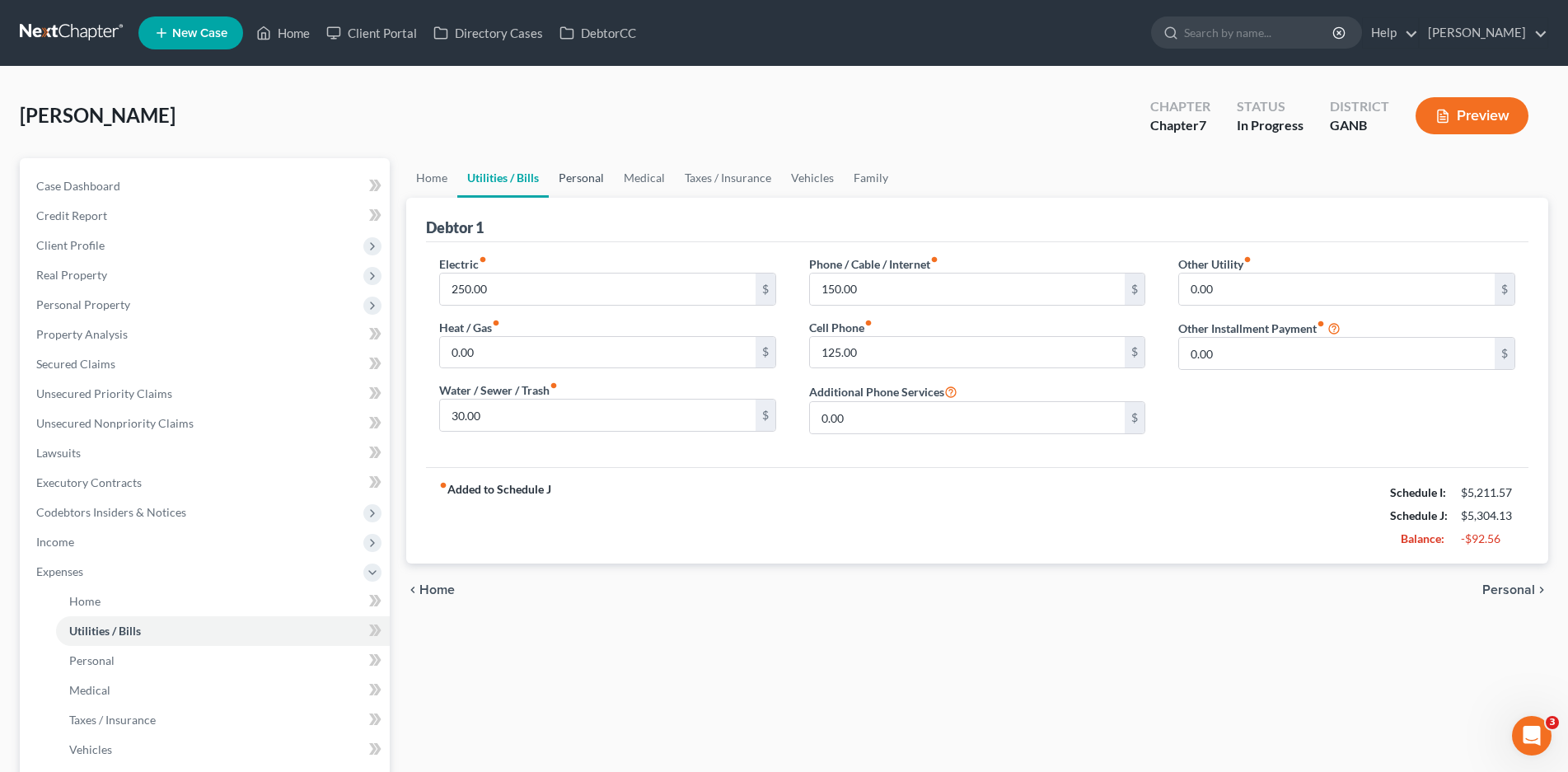
click at [582, 177] on link "Personal" at bounding box center [581, 178] width 65 height 40
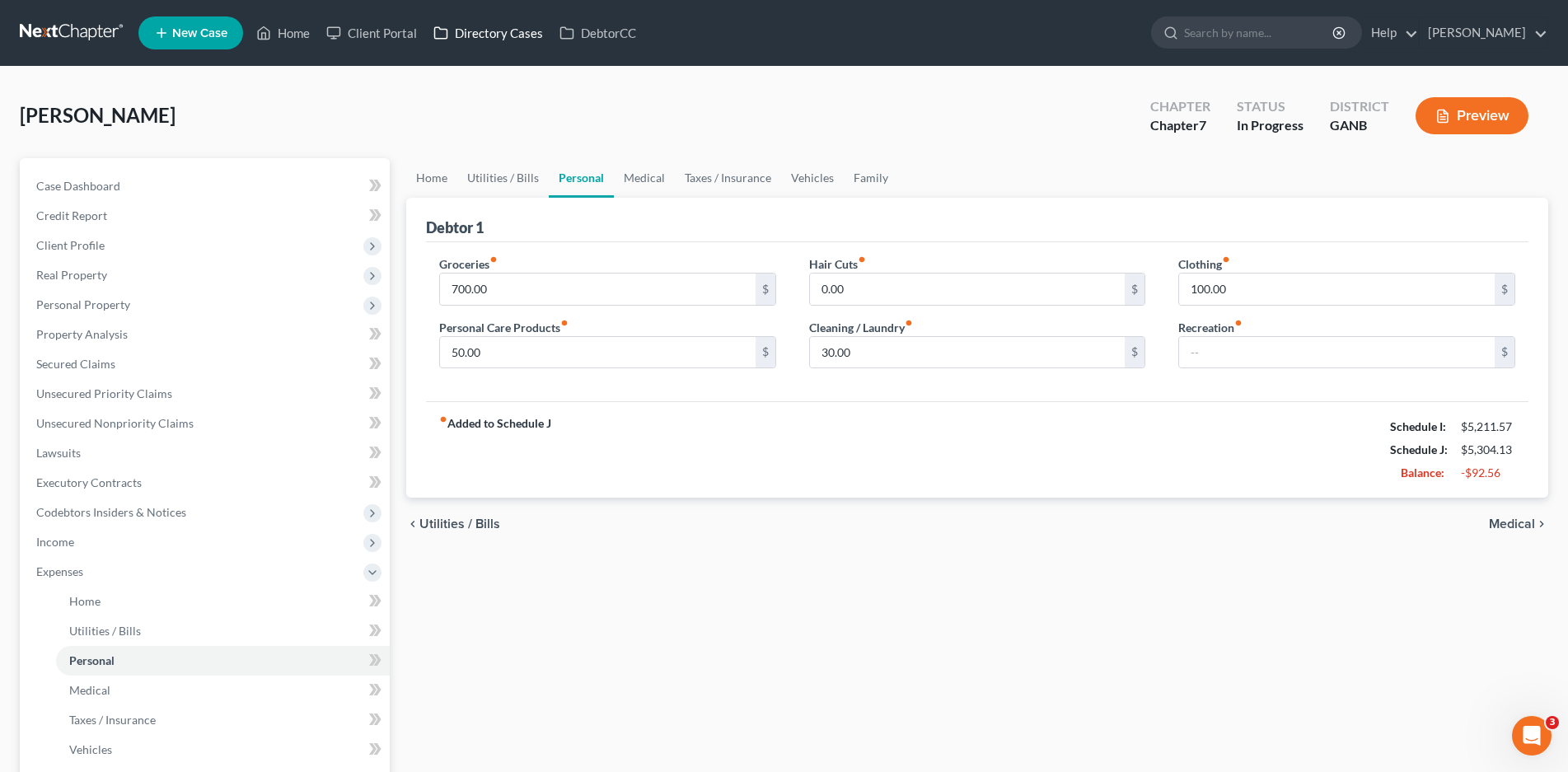
click at [495, 31] on link "Directory Cases" at bounding box center [488, 33] width 126 height 30
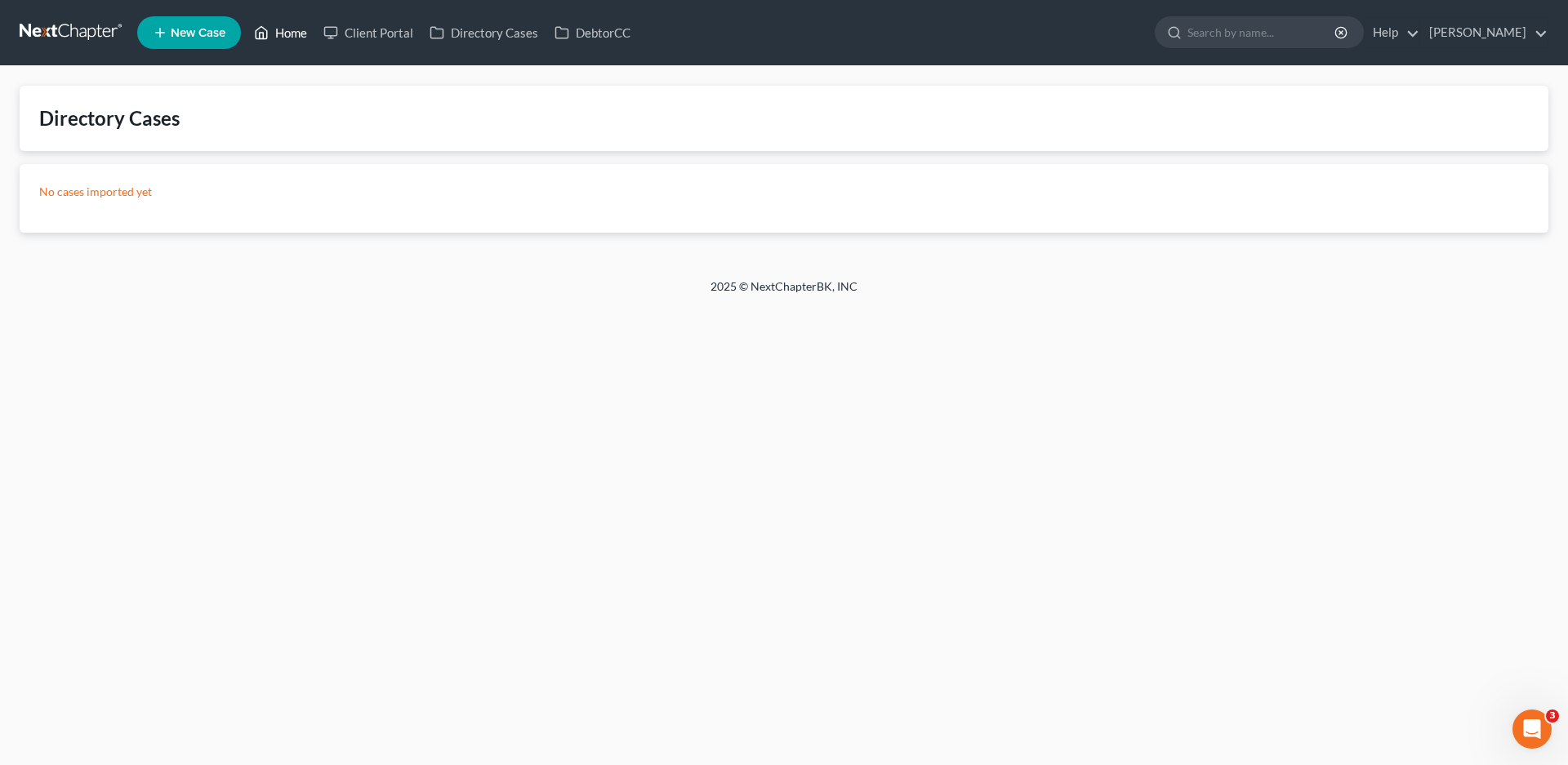
click at [276, 30] on link "Home" at bounding box center [280, 32] width 70 height 29
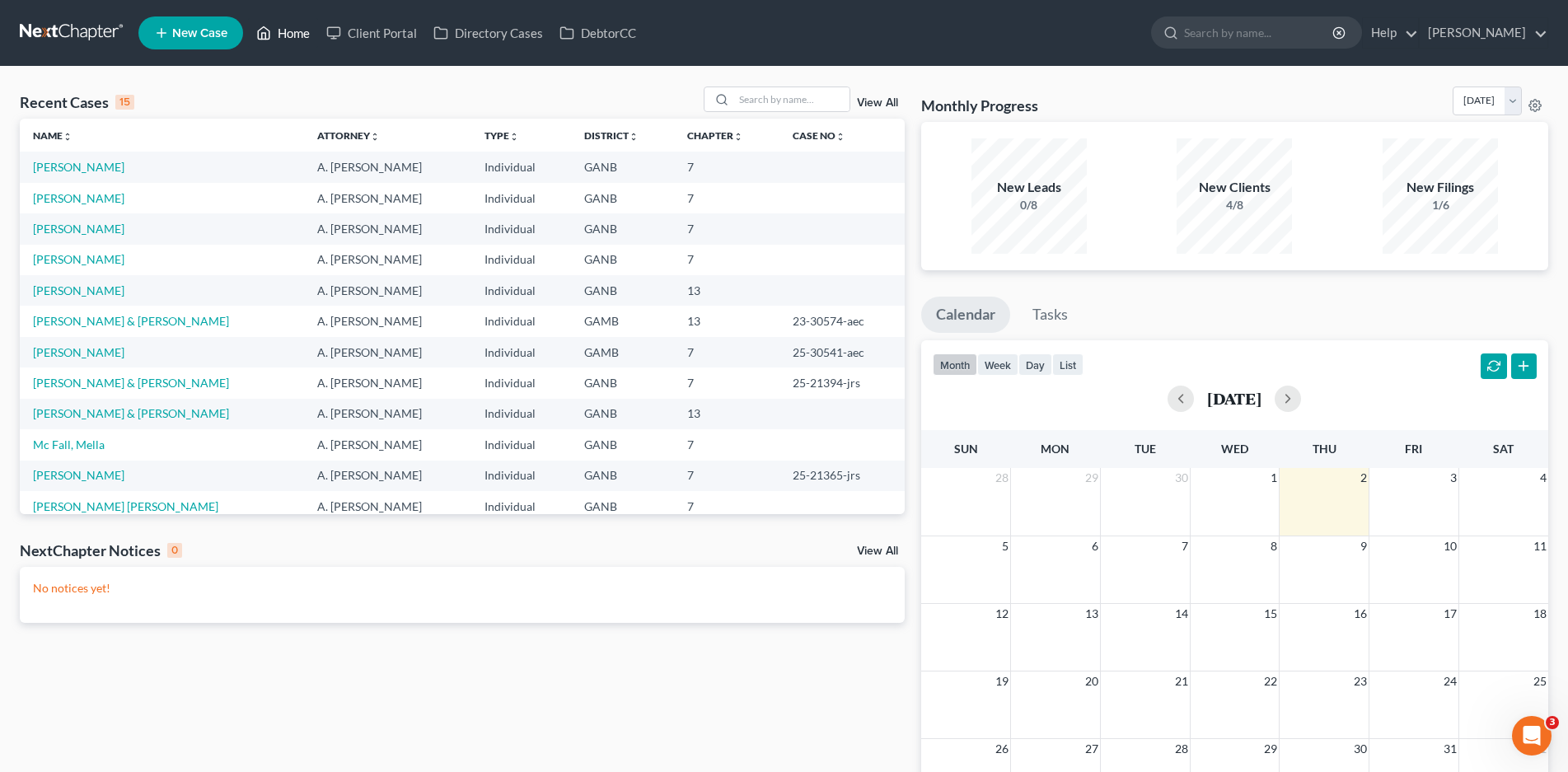
click at [297, 42] on link "Home" at bounding box center [283, 33] width 70 height 30
click at [299, 39] on link "Home" at bounding box center [283, 33] width 70 height 30
